Goal: Task Accomplishment & Management: Complete application form

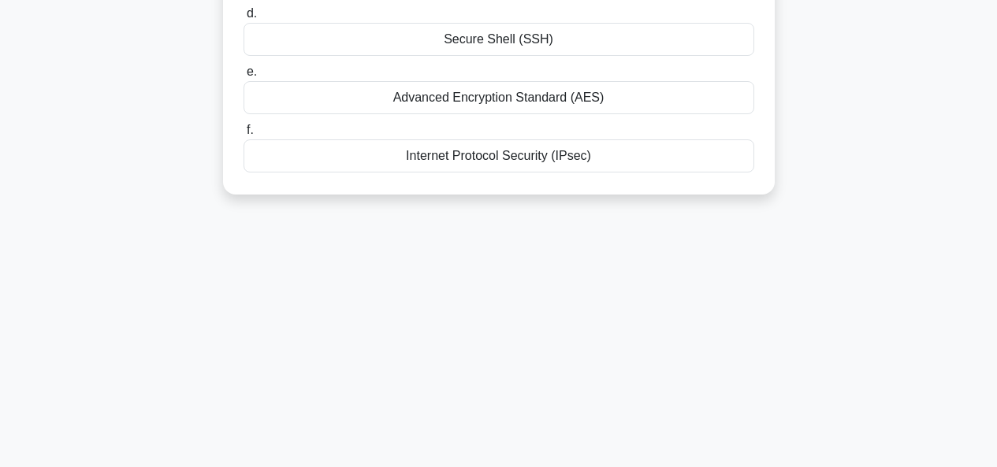
scroll to position [384, 0]
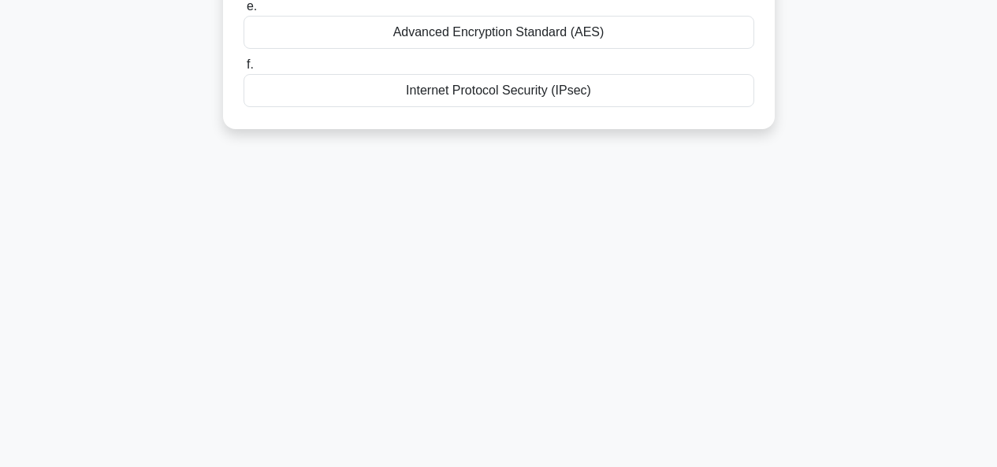
drag, startPoint x: 280, startPoint y: 121, endPoint x: 663, endPoint y: 332, distance: 438.0
click at [663, 332] on div "9:49 Stop Penetration Tester Intermediate 1/10 Which of the following is a type…" at bounding box center [499, 67] width 898 height 788
copy div "Which of the following is a type of encryption algorithm? .spinner_0XTQ{transfo…"
click at [340, 224] on div "9:33 Stop Penetration Tester Intermediate 1/10 Which of the following is a type…" at bounding box center [499, 67] width 898 height 788
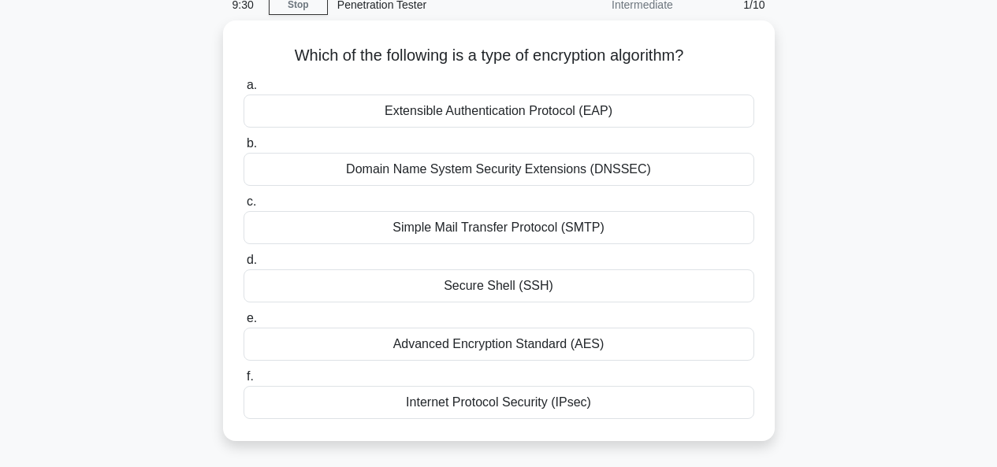
scroll to position [69, 0]
click at [438, 232] on div "Simple Mail Transfer Protocol (SMTP)" at bounding box center [498, 226] width 511 height 33
click at [243, 206] on input "c. Simple Mail Transfer Protocol (SMTP)" at bounding box center [243, 201] width 0 height 10
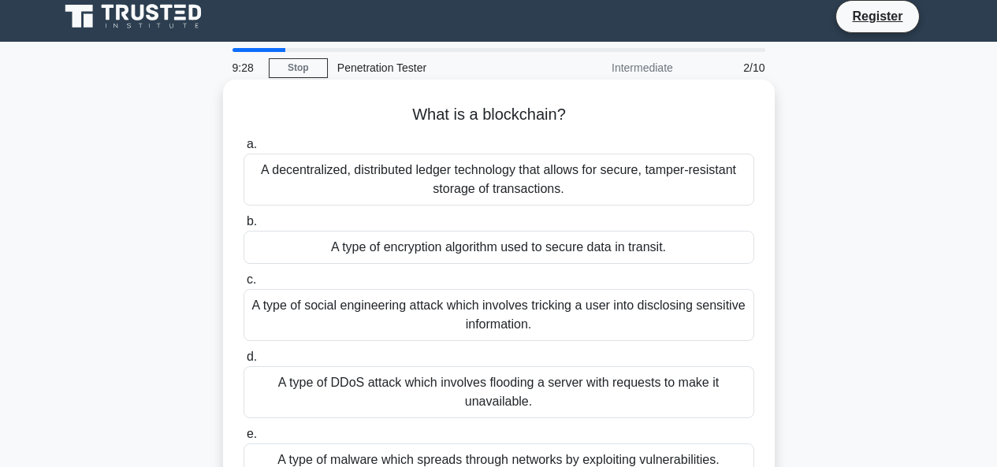
scroll to position [0, 0]
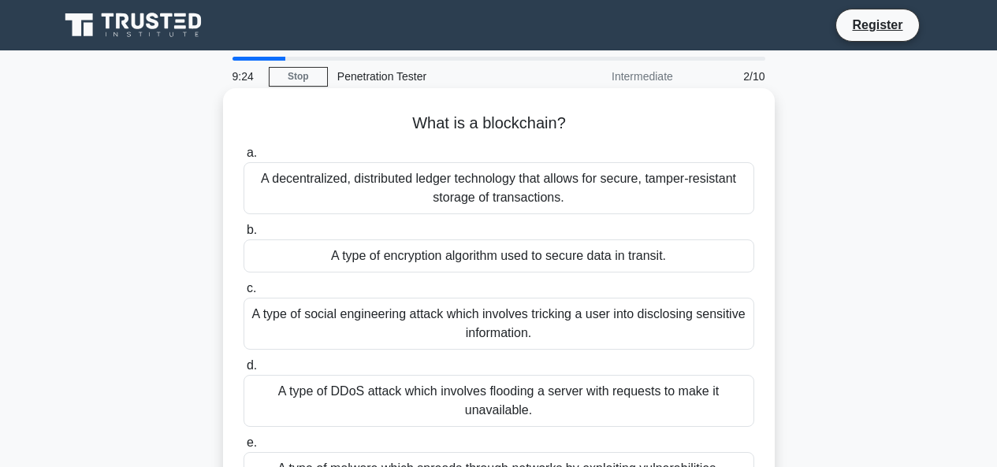
click at [406, 113] on h5 "What is a blockchain? .spinner_0XTQ{transform-origin:center;animation:spinner_y…" at bounding box center [499, 123] width 514 height 20
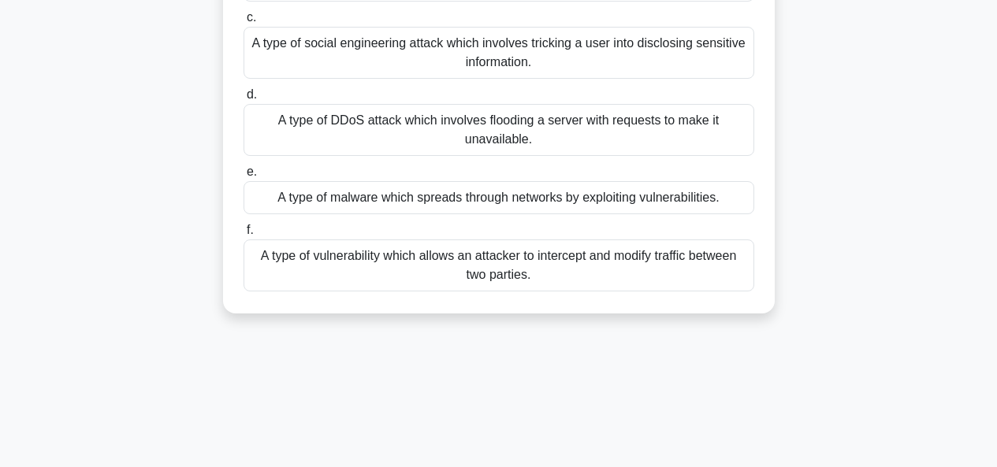
scroll to position [384, 0]
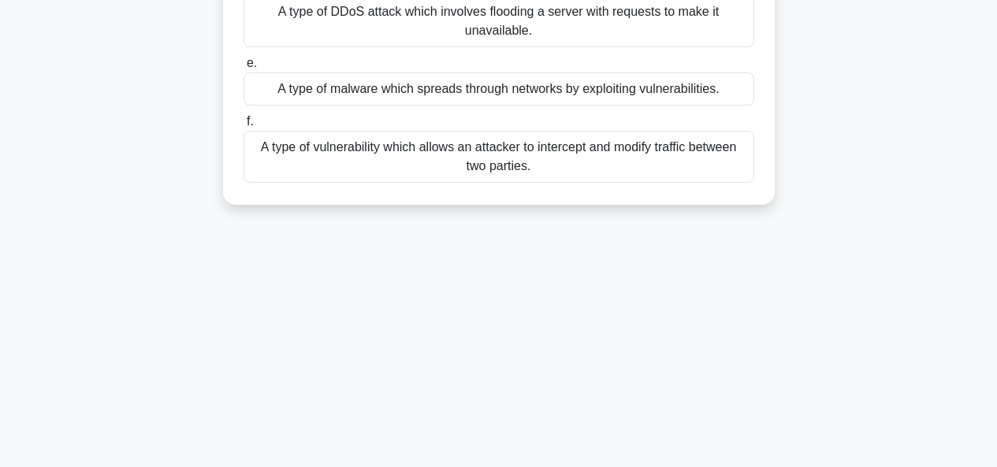
drag, startPoint x: 406, startPoint y: 113, endPoint x: 629, endPoint y: 292, distance: 285.4
click at [629, 292] on div "9:20 Stop Penetration Tester Intermediate 2/10 What is a blockchain? .spinner_0…" at bounding box center [499, 67] width 898 height 788
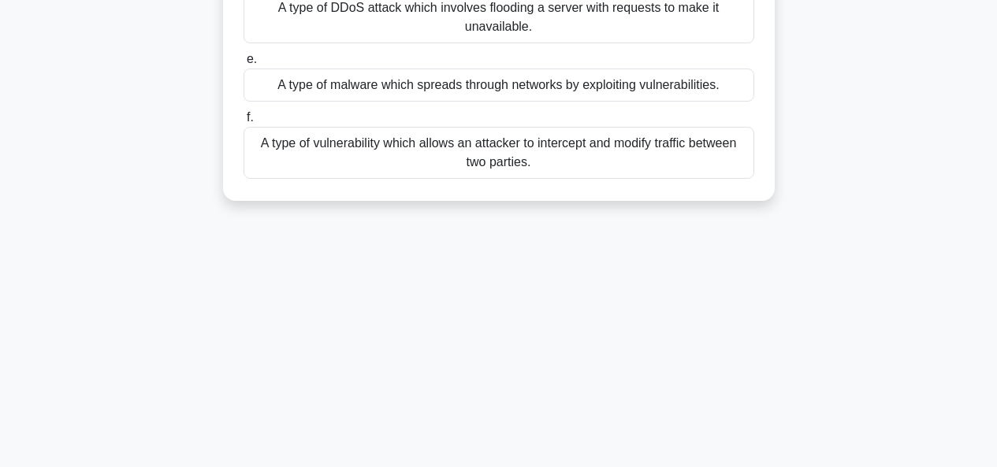
click at [546, 89] on div "A type of malware which spreads through networks by exploiting vulnerabilities." at bounding box center [498, 85] width 511 height 33
click at [243, 65] on input "e. A type of malware which spreads through networks by exploiting vulnerabiliti…" at bounding box center [243, 59] width 0 height 10
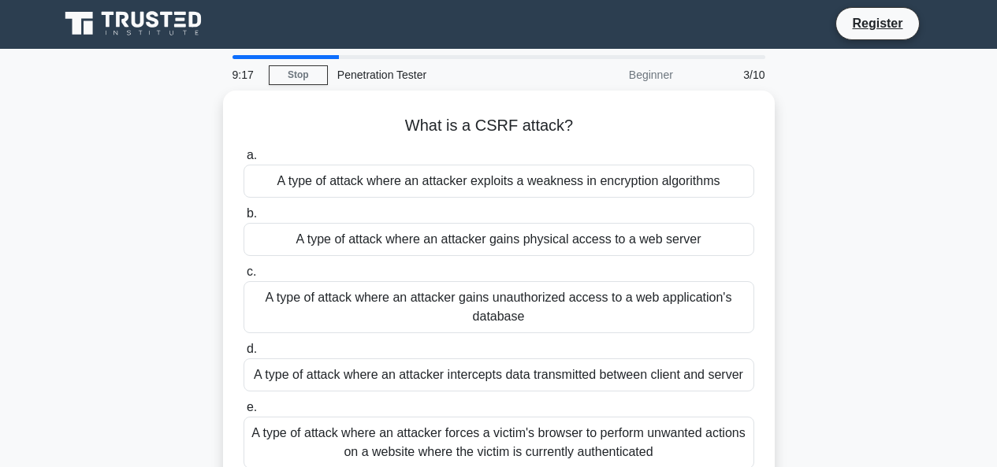
scroll to position [0, 0]
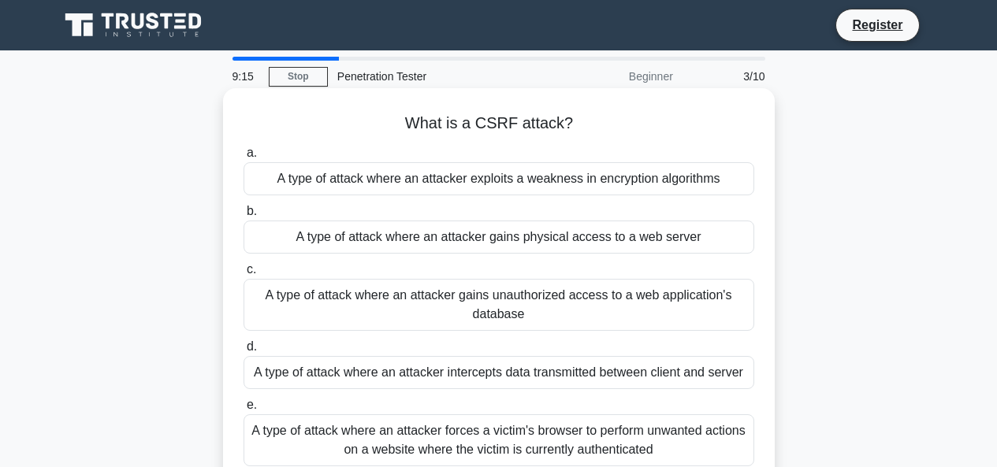
click at [432, 311] on div "A type of attack where an attacker gains unauthorized access to a web applicati…" at bounding box center [498, 305] width 511 height 52
click at [243, 275] on input "c. A type of attack where an attacker gains unauthorized access to a web applic…" at bounding box center [243, 270] width 0 height 10
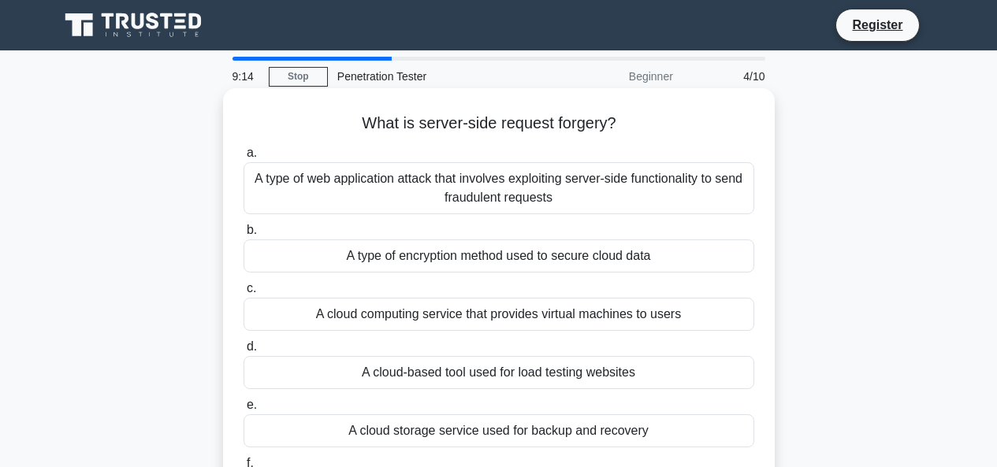
click at [483, 208] on div "A type of web application attack that involves exploiting server-side functiona…" at bounding box center [498, 188] width 511 height 52
click at [243, 158] on input "a. A type of web application attack that involves exploiting server-side functi…" at bounding box center [243, 153] width 0 height 10
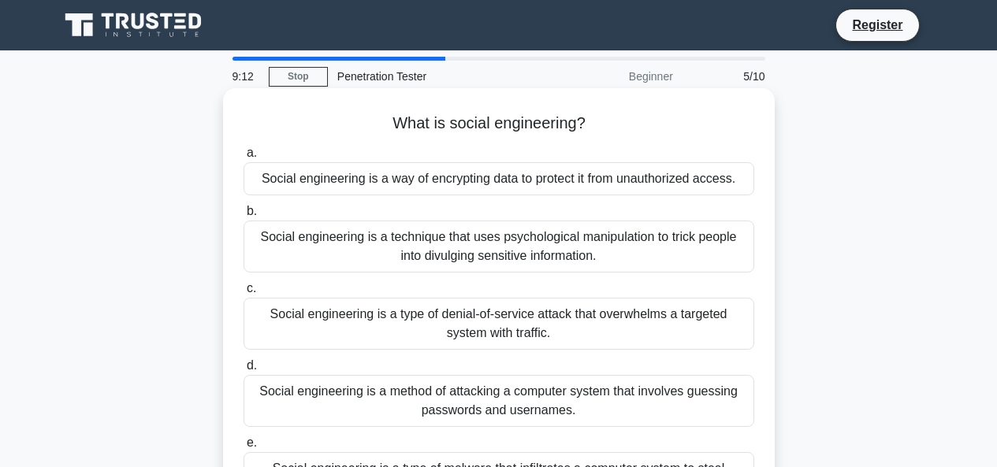
click at [243, 448] on input "e. Social engineering is a type of malware that infiltrates a computer system t…" at bounding box center [243, 443] width 0 height 10
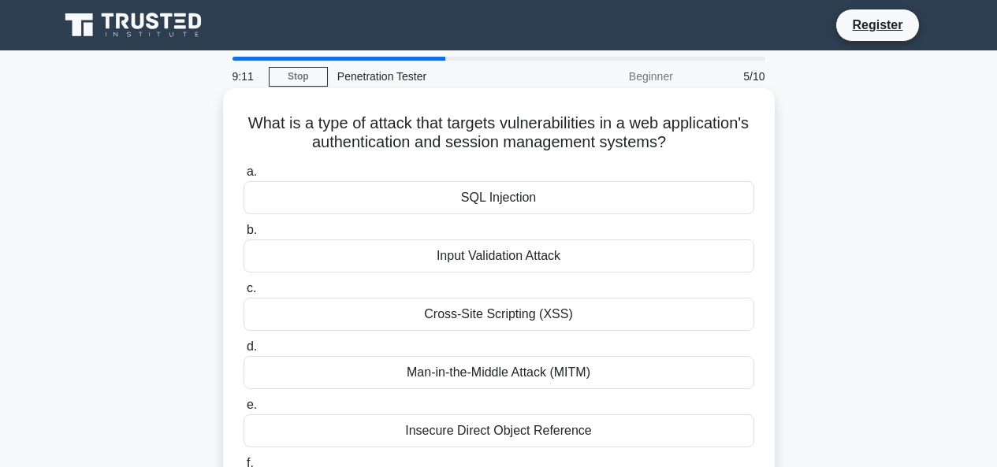
click at [362, 310] on div "Cross-Site Scripting (XSS)" at bounding box center [498, 314] width 511 height 33
click at [243, 294] on input "c. Cross-Site Scripting (XSS)" at bounding box center [243, 289] width 0 height 10
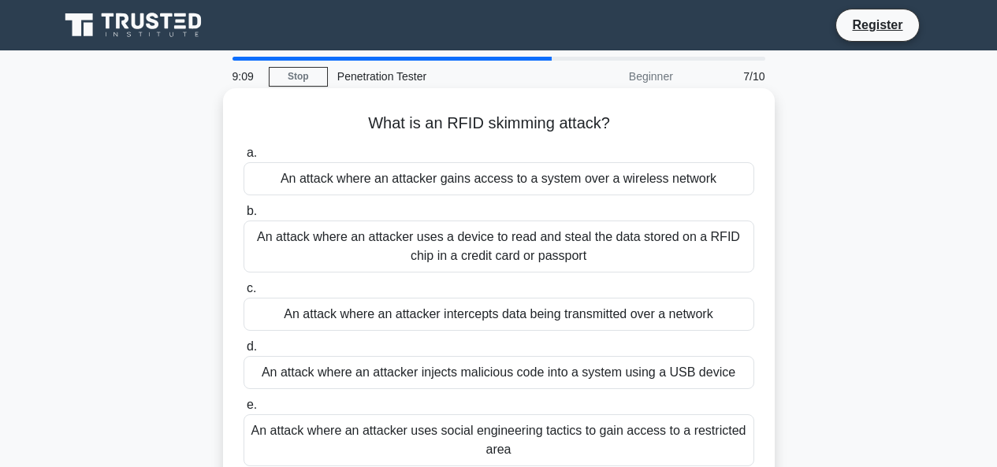
click at [604, 169] on div "An attack where an attacker gains access to a system over a wireless network" at bounding box center [498, 178] width 511 height 33
click at [243, 158] on input "a. An attack where an attacker gains access to a system over a wireless network" at bounding box center [243, 153] width 0 height 10
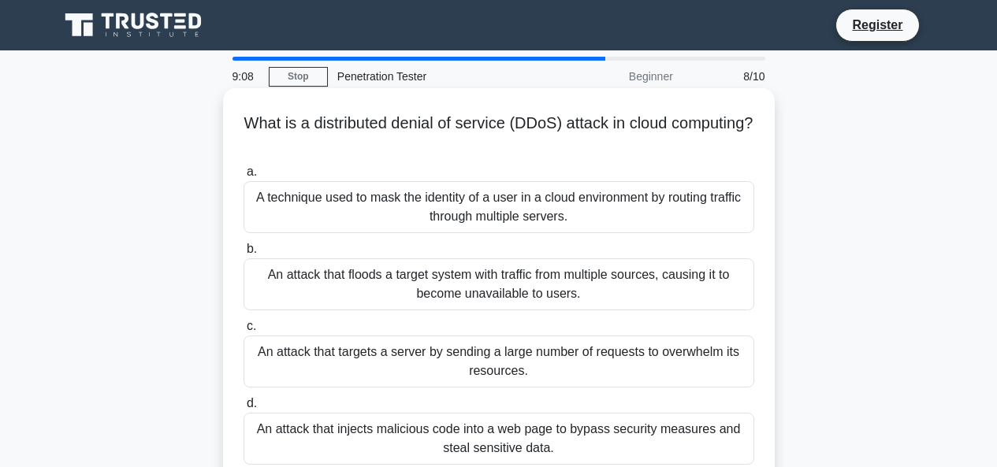
click at [449, 403] on label "d. An attack that injects malicious code into a web page to bypass security mea…" at bounding box center [498, 429] width 511 height 71
click at [243, 403] on input "d. An attack that injects malicious code into a web page to bypass security mea…" at bounding box center [243, 404] width 0 height 10
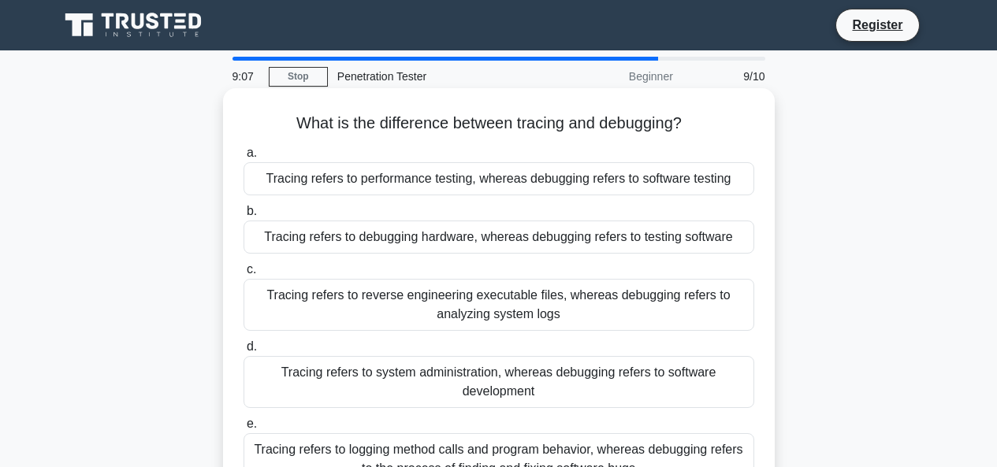
click at [508, 366] on div "Tracing refers to system administration, whereas debugging refers to software d…" at bounding box center [498, 382] width 511 height 52
click at [243, 352] on input "d. Tracing refers to system administration, whereas debugging refers to softwar…" at bounding box center [243, 347] width 0 height 10
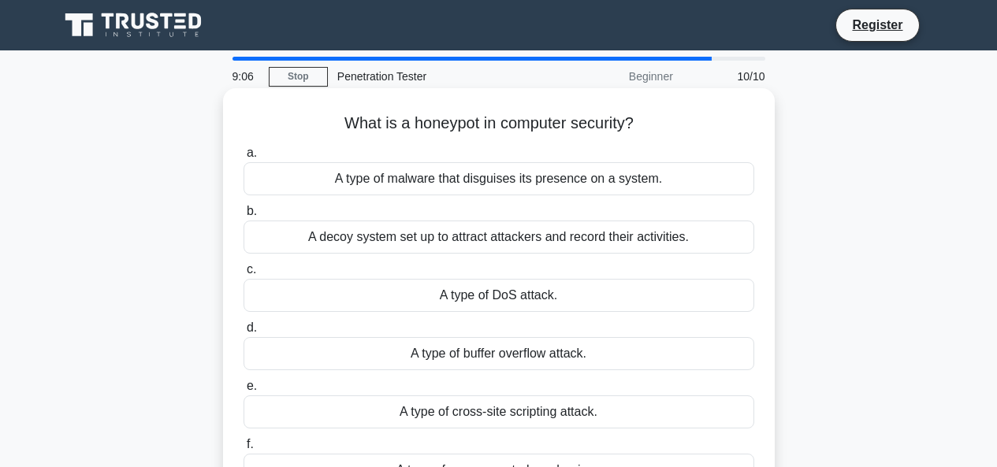
click at [466, 303] on div "A type of DoS attack." at bounding box center [498, 295] width 511 height 33
click at [243, 275] on input "c. A type of DoS attack." at bounding box center [243, 270] width 0 height 10
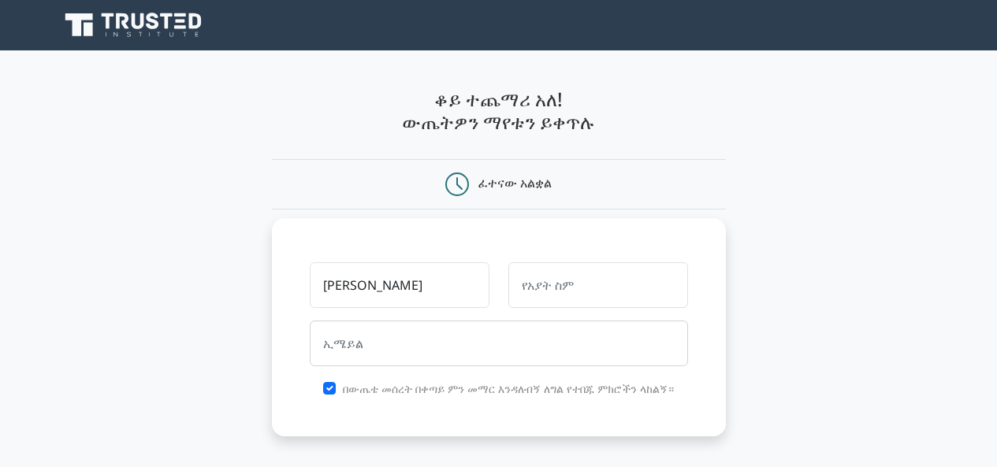
type input "[PERSON_NAME]"
click at [613, 293] on input "text" at bounding box center [598, 285] width 180 height 46
type input "Niguse"
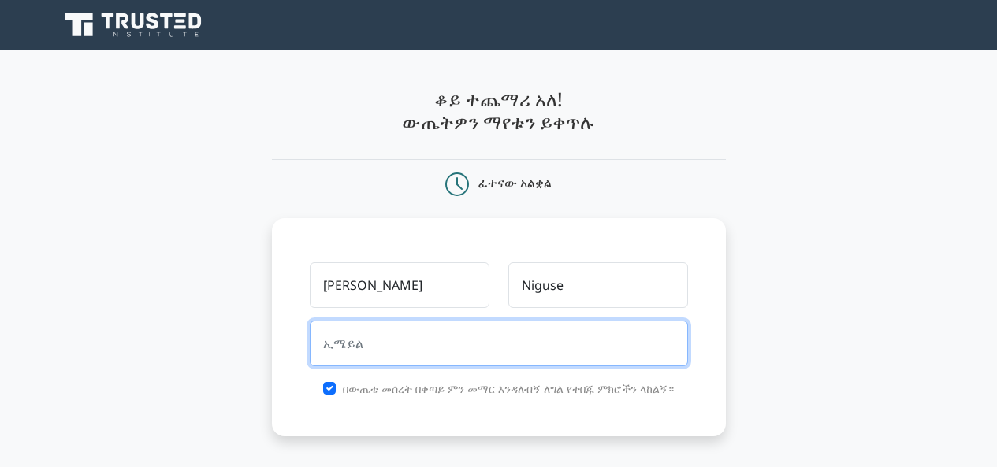
click at [619, 341] on input "email" at bounding box center [499, 344] width 378 height 46
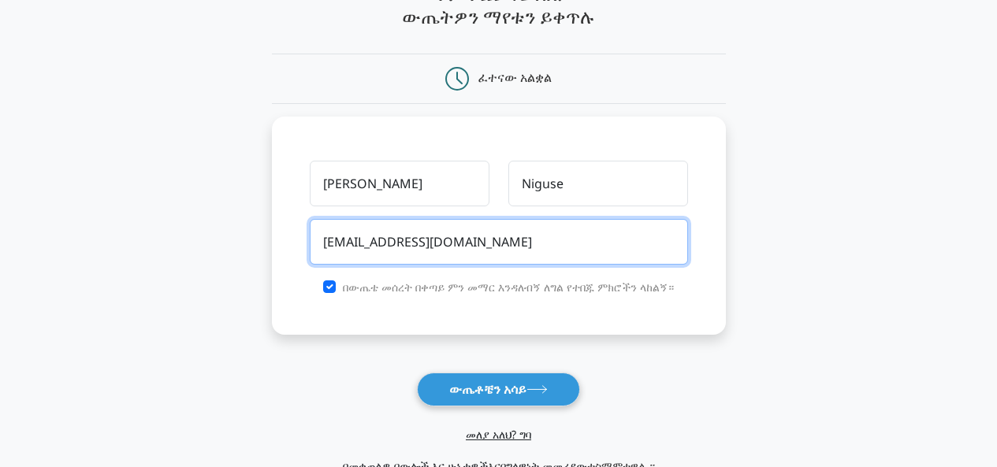
scroll to position [118, 0]
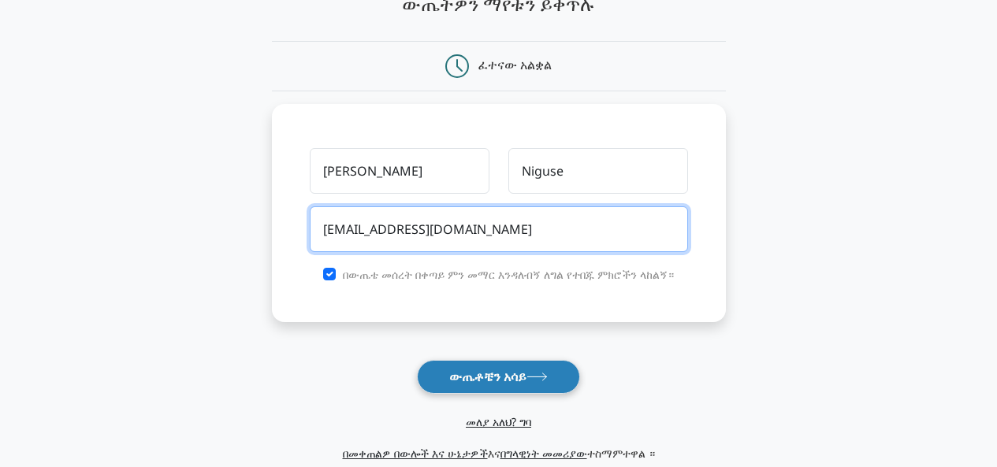
type input "[EMAIL_ADDRESS][DOMAIN_NAME]"
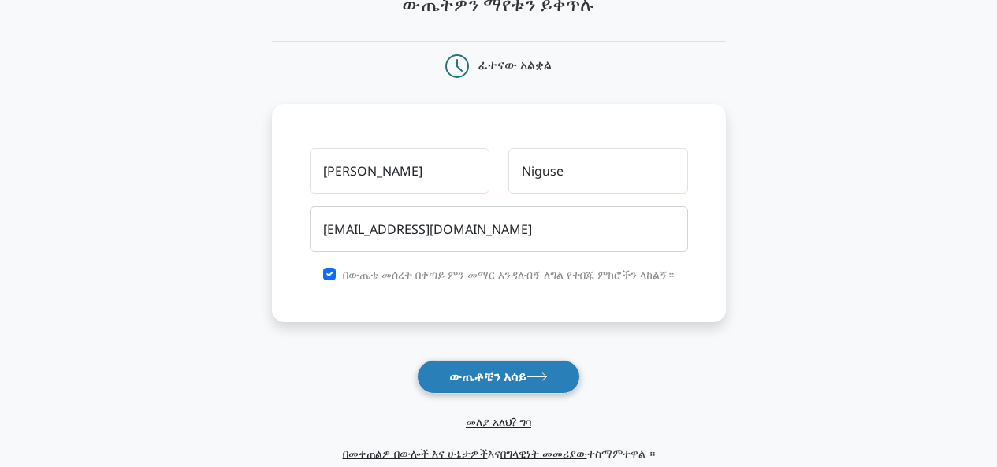
click at [497, 373] on font "ውጤቶቼን አሳይ" at bounding box center [487, 376] width 77 height 13
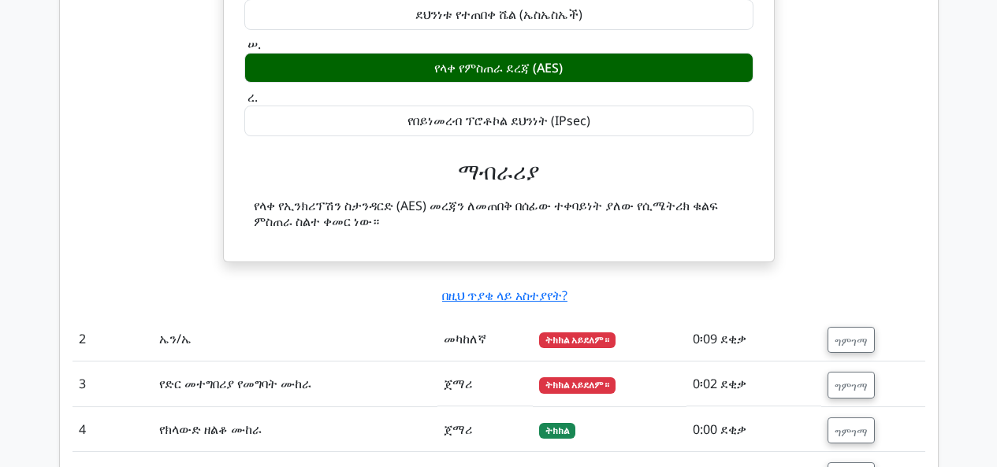
scroll to position [1463, 0]
